Goal: Check status: Check status

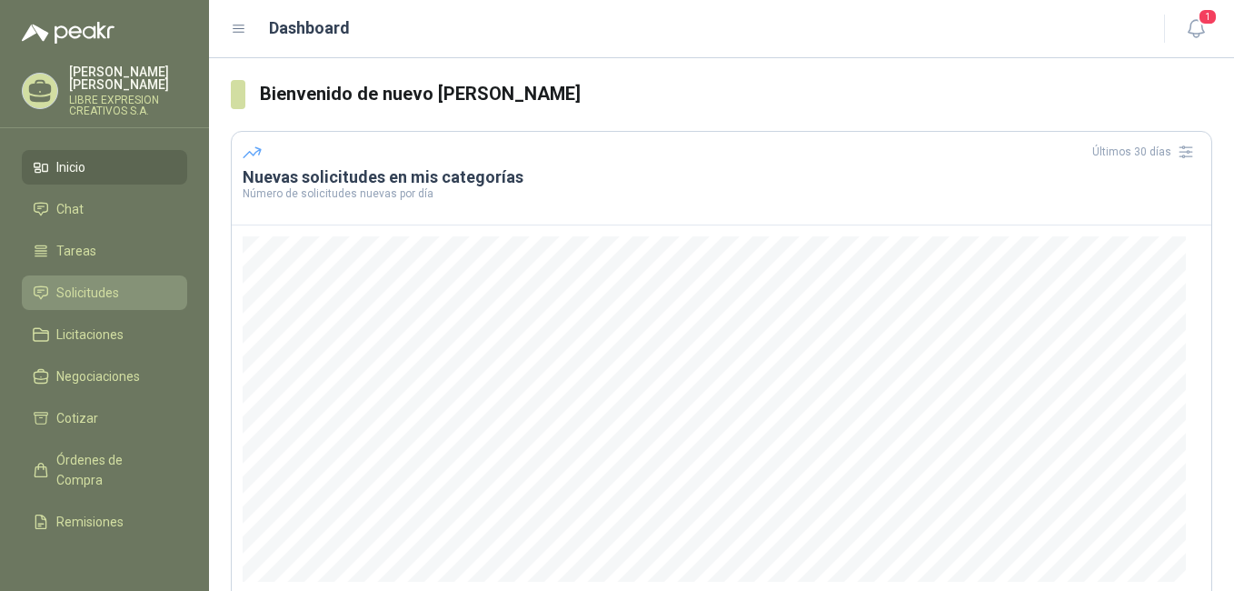
click at [93, 283] on span "Solicitudes" at bounding box center [87, 293] width 63 height 20
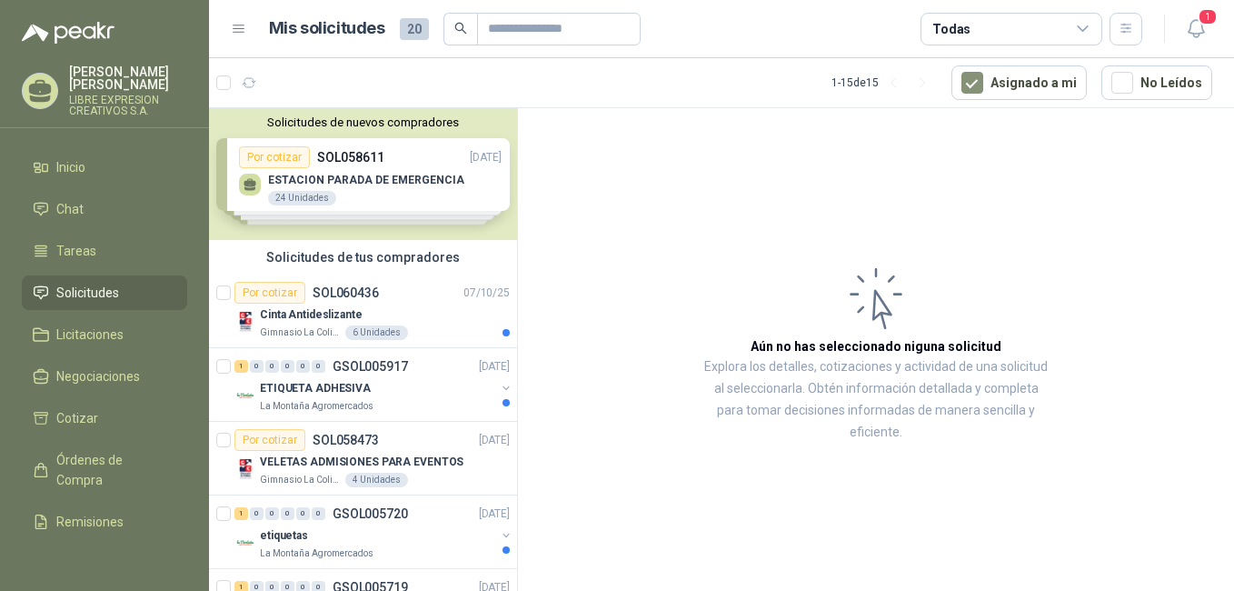
click at [384, 180] on div "Solicitudes de nuevos compradores Por cotizar SOL058611 [DATE] ESTACION PARADA …" at bounding box center [363, 174] width 308 height 132
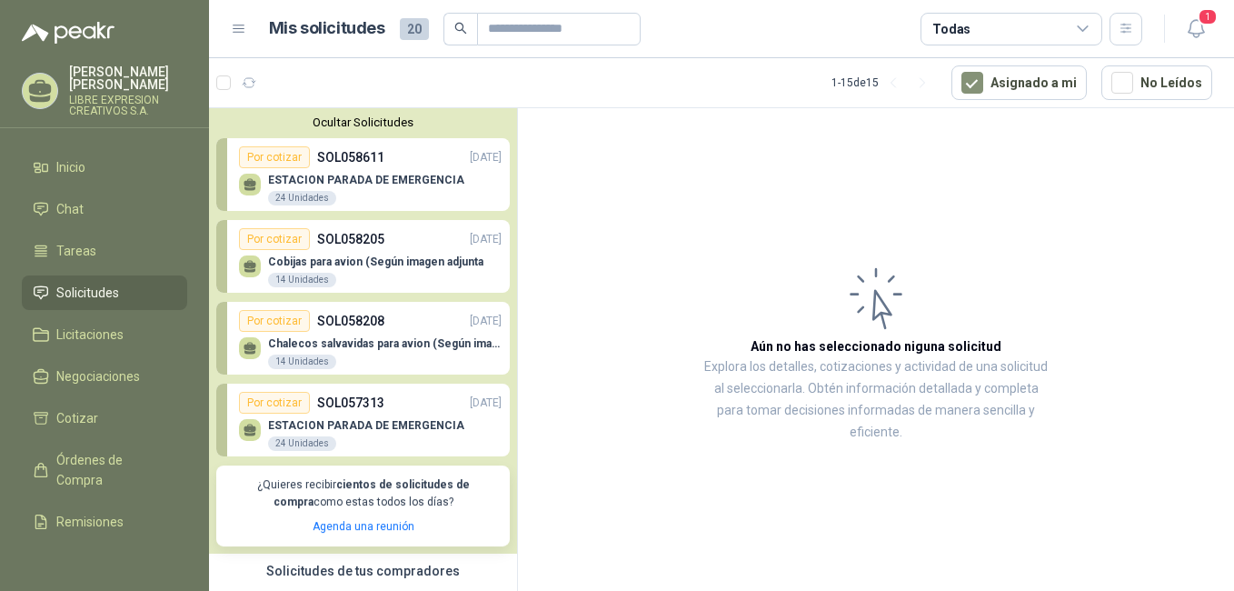
click at [284, 160] on div "Por cotizar" at bounding box center [274, 157] width 71 height 22
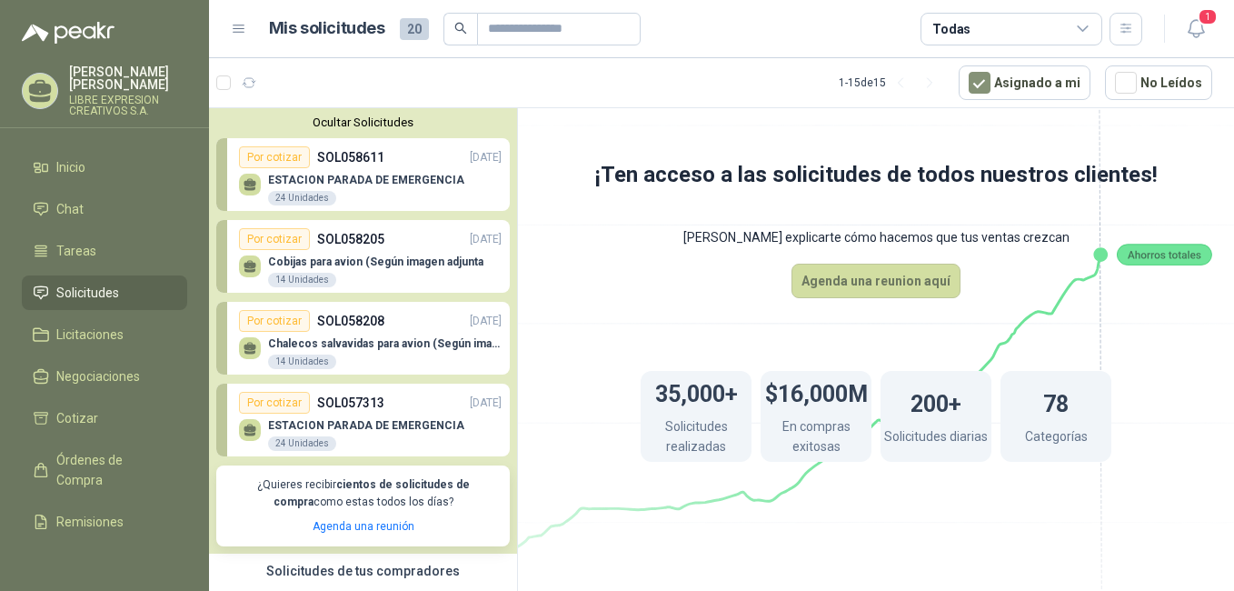
click at [247, 182] on icon at bounding box center [250, 182] width 13 height 8
click at [248, 182] on icon at bounding box center [250, 182] width 13 height 8
click at [342, 151] on p "SOL058611" at bounding box center [350, 157] width 67 height 20
click at [253, 148] on div "Por cotizar" at bounding box center [274, 157] width 71 height 22
